Goal: Transaction & Acquisition: Purchase product/service

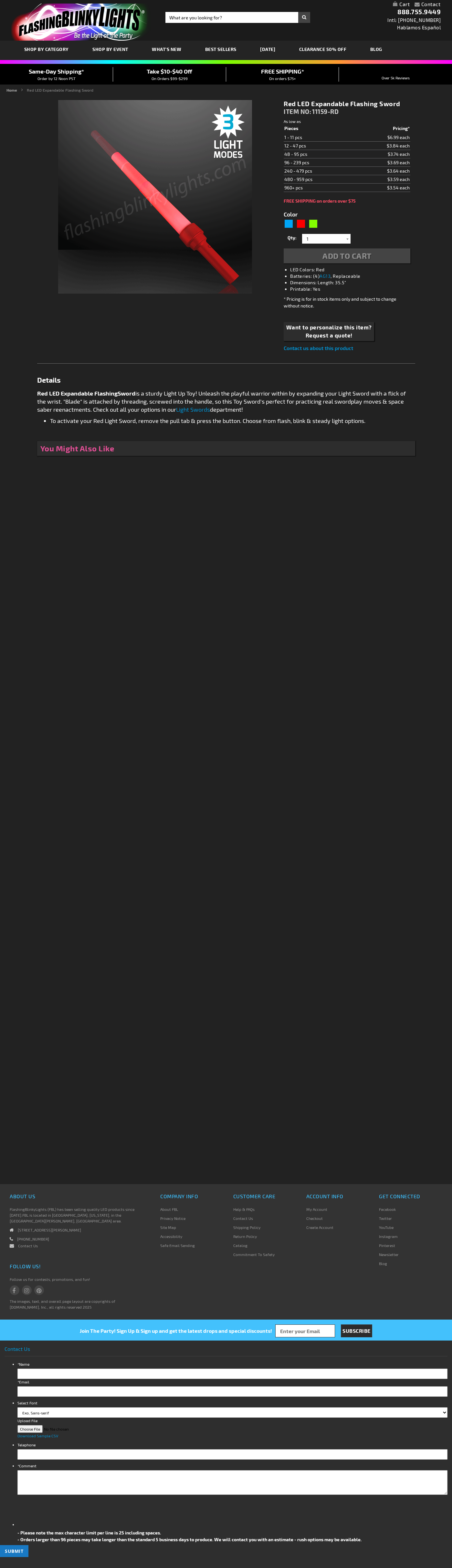
type input "5641"
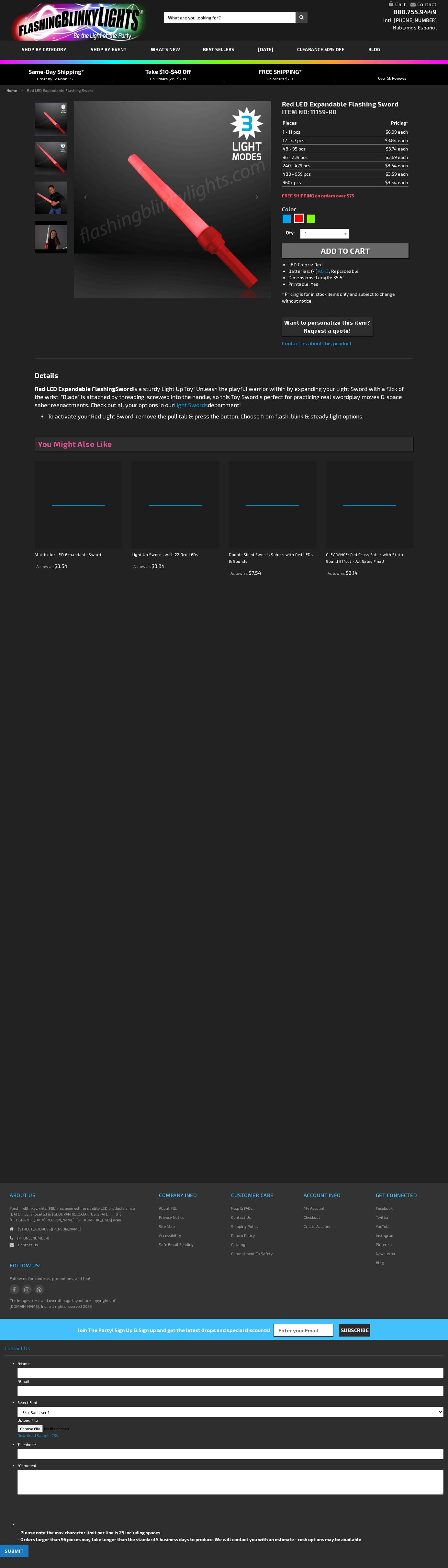
type input "5641"
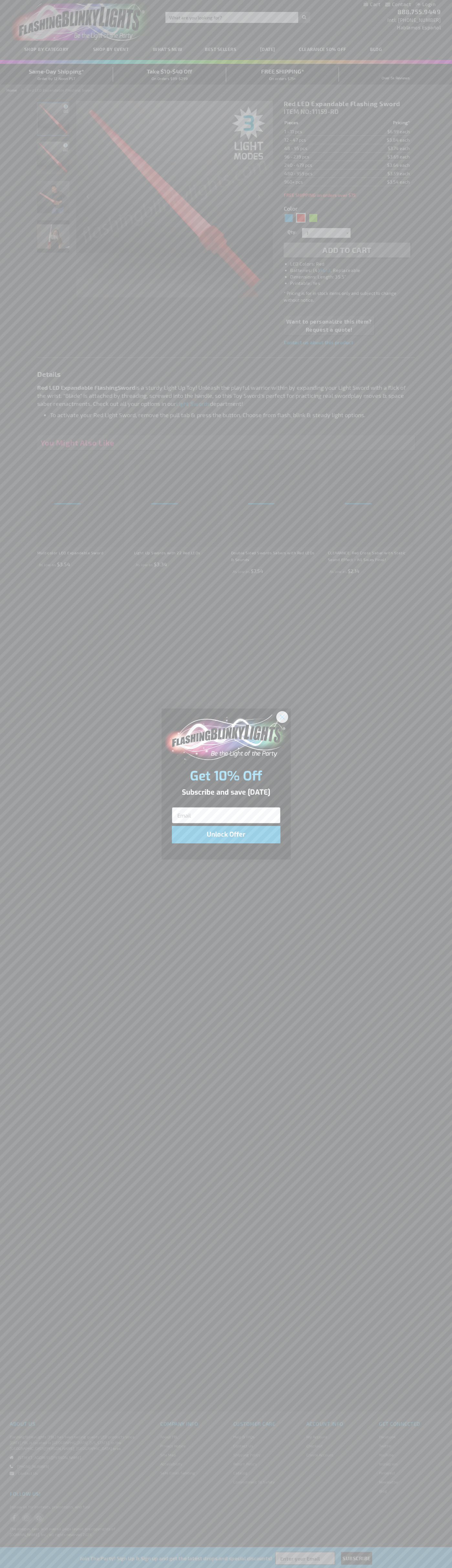
click at [282, 716] on icon "Close dialog" at bounding box center [281, 716] width 4 height 4
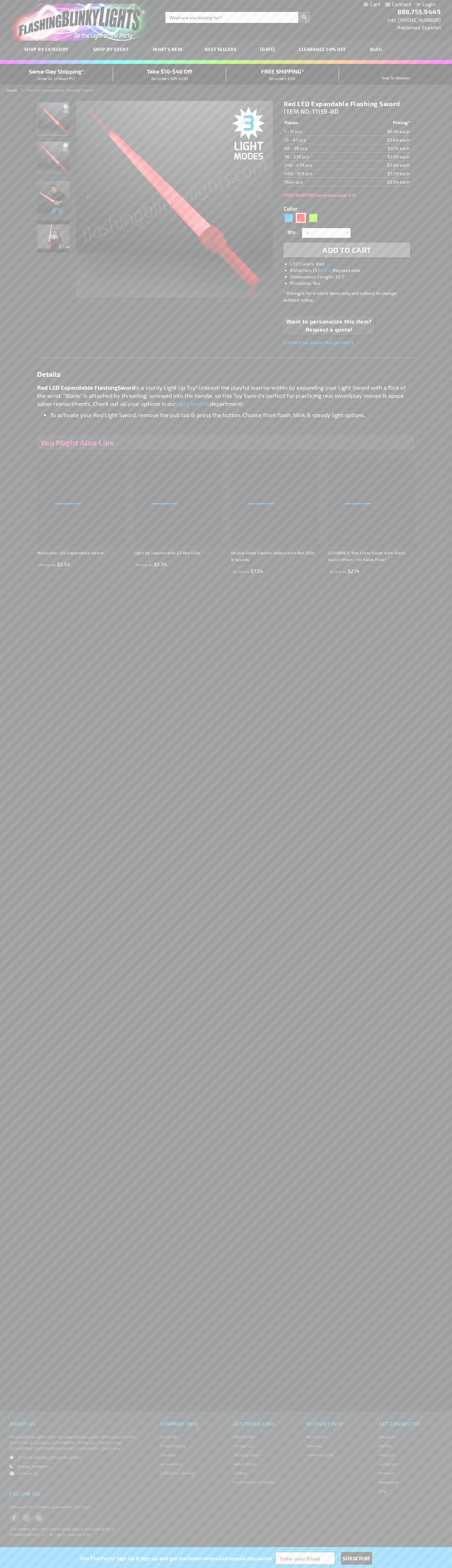
click at [300, 218] on div "Red" at bounding box center [301, 218] width 10 height 10
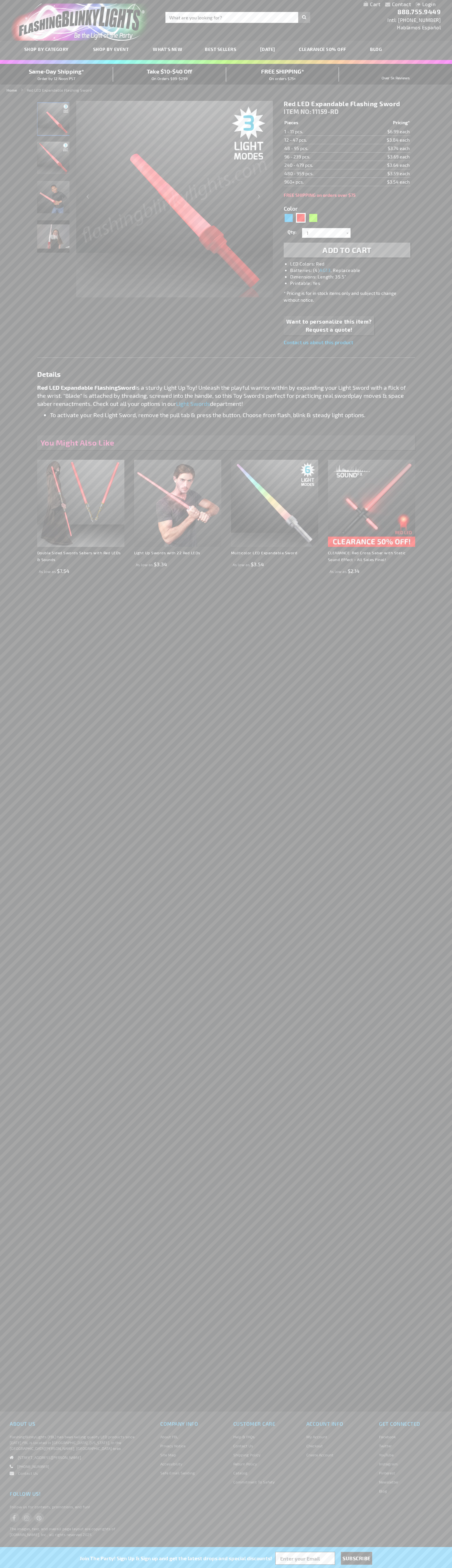
click at [347, 250] on span "Add to Cart" at bounding box center [347, 250] width 49 height 9
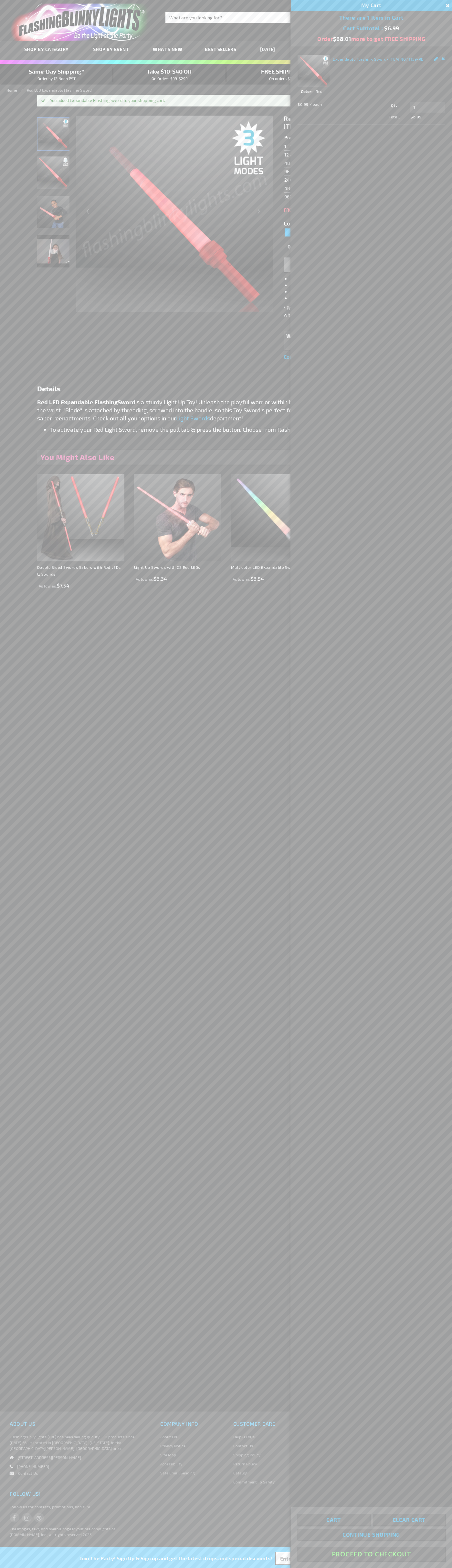
click at [371, 1554] on button "Proceed To Checkout" at bounding box center [371, 1554] width 148 height 15
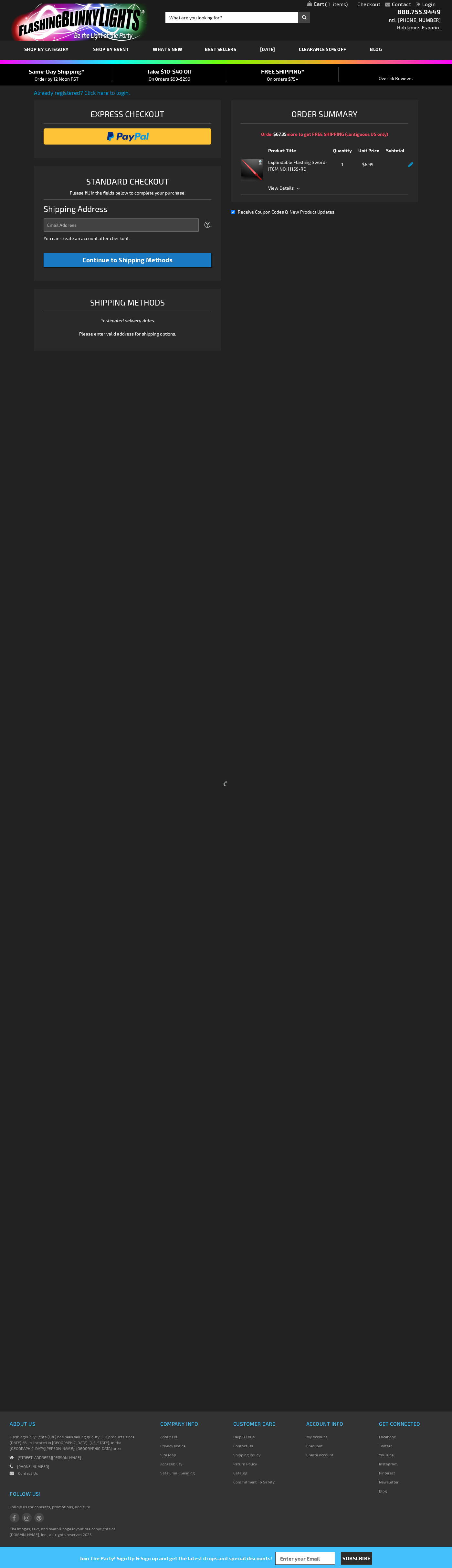
select select "US"
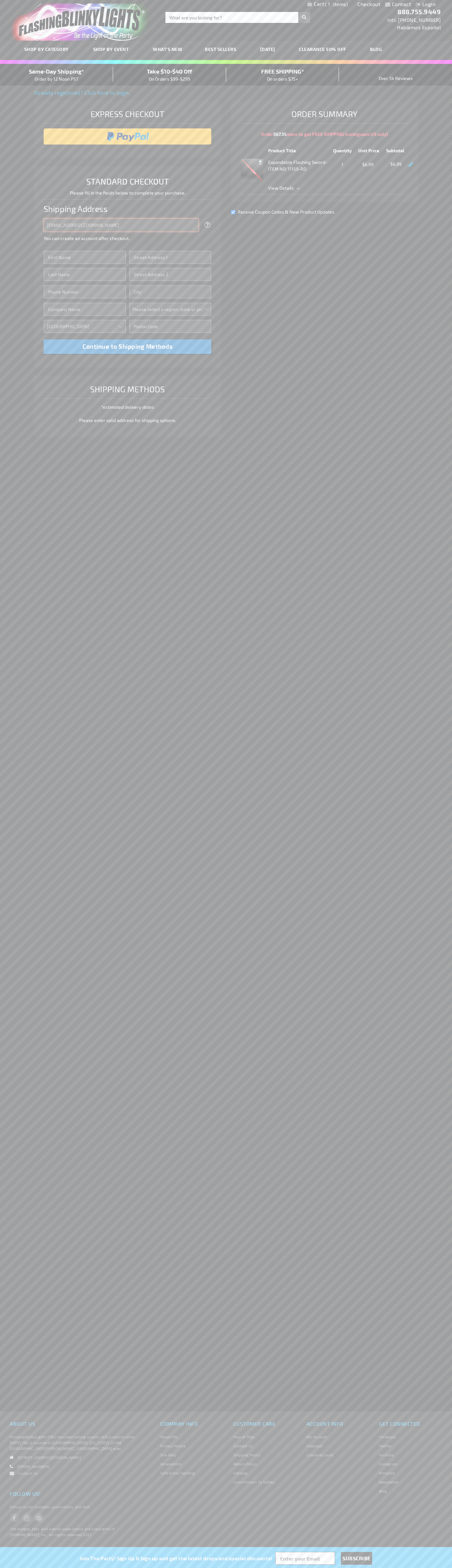
type input "johnsmith005@storebotmail.joonix.net"
type input "John"
type input "76 Ninth Avenue"
type input "First floor"
type input "new york"
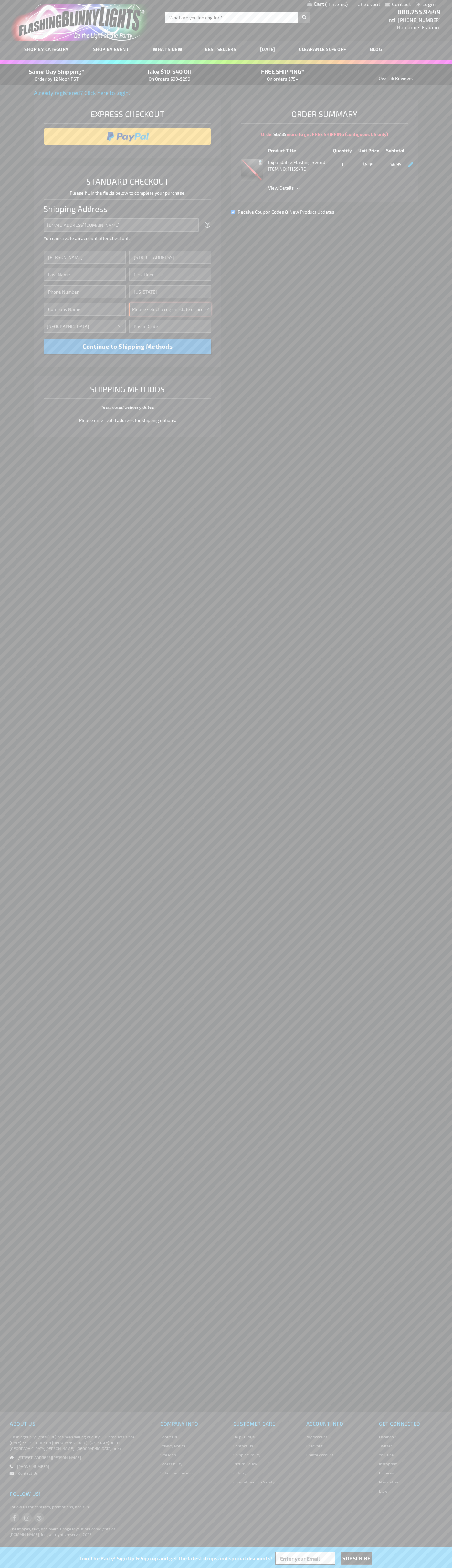
select select "43"
type input "10011"
type input "Smith"
type input "6502530000"
type input "John Smith"
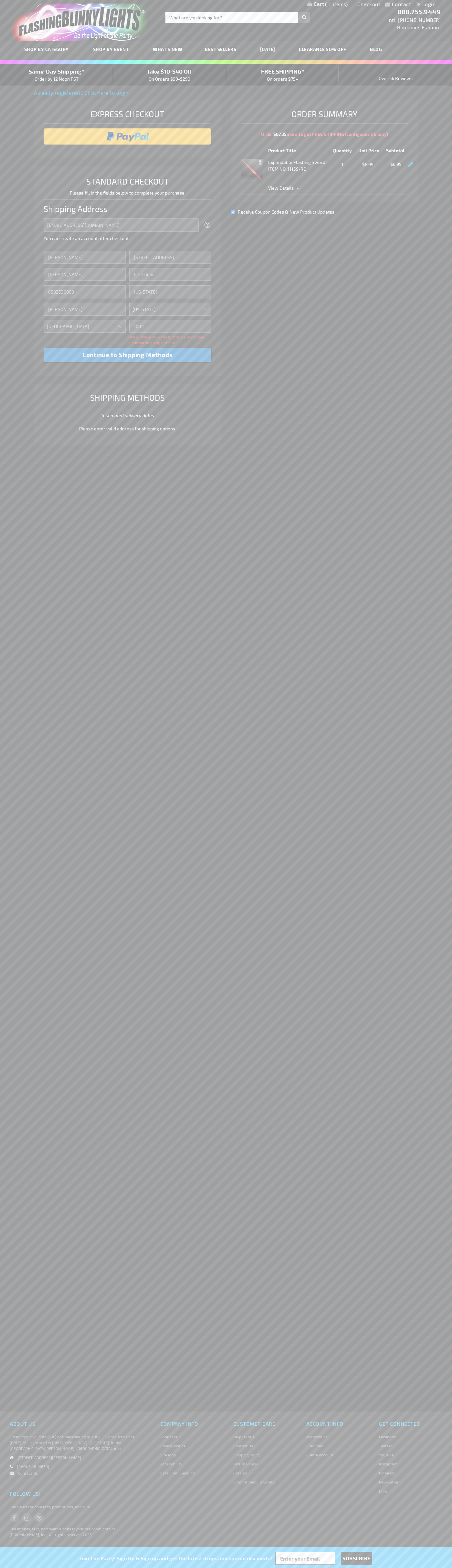
click at [57, 75] on div "Same-Day Shipping* Order by 12 Noon PST" at bounding box center [57, 74] width 113 height 15
click at [127, 136] on input "image" at bounding box center [127, 136] width 161 height 13
